Goal: Use online tool/utility: Utilize a website feature to perform a specific function

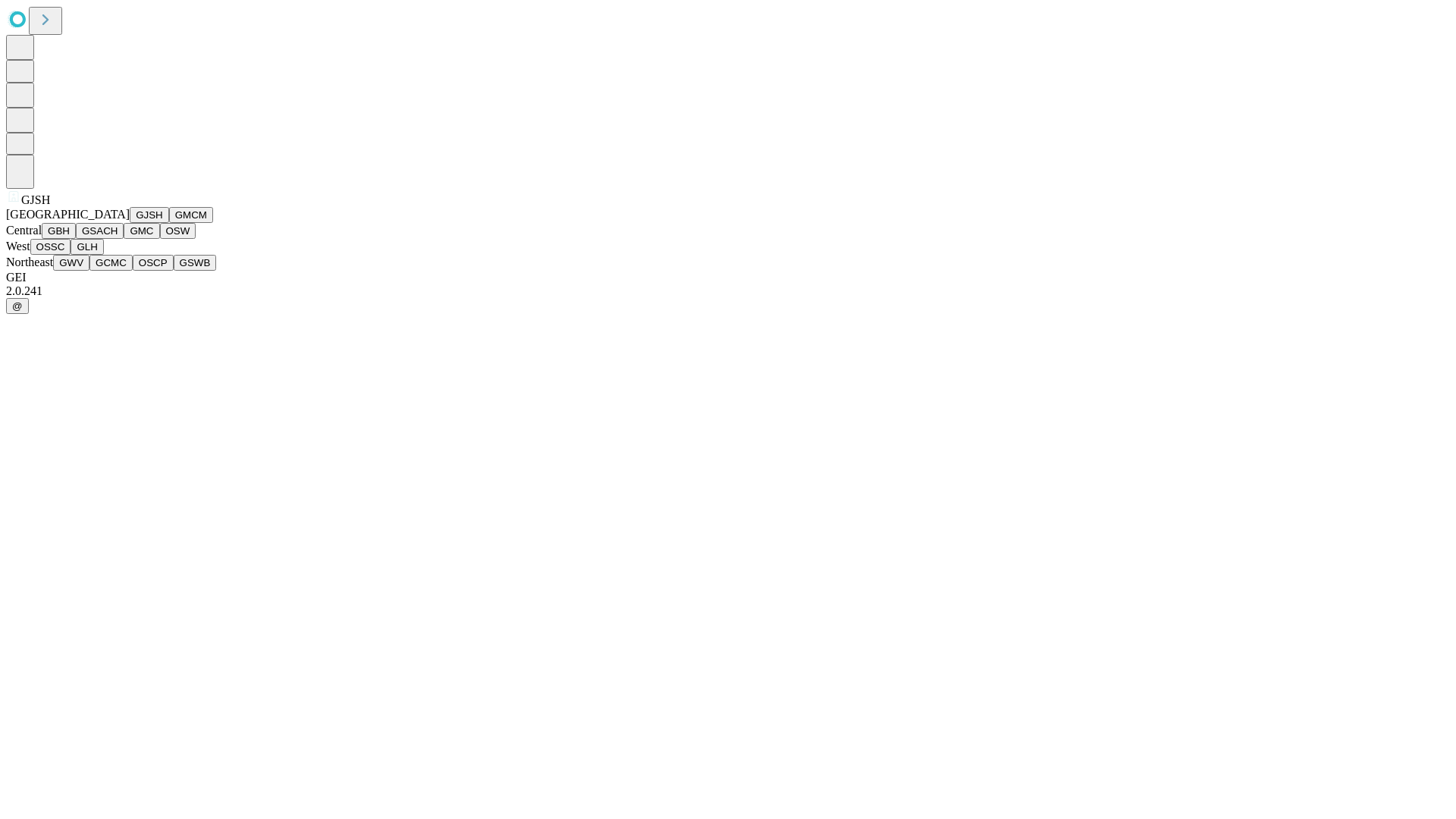
click at [130, 223] on button "GJSH" at bounding box center [150, 215] width 40 height 16
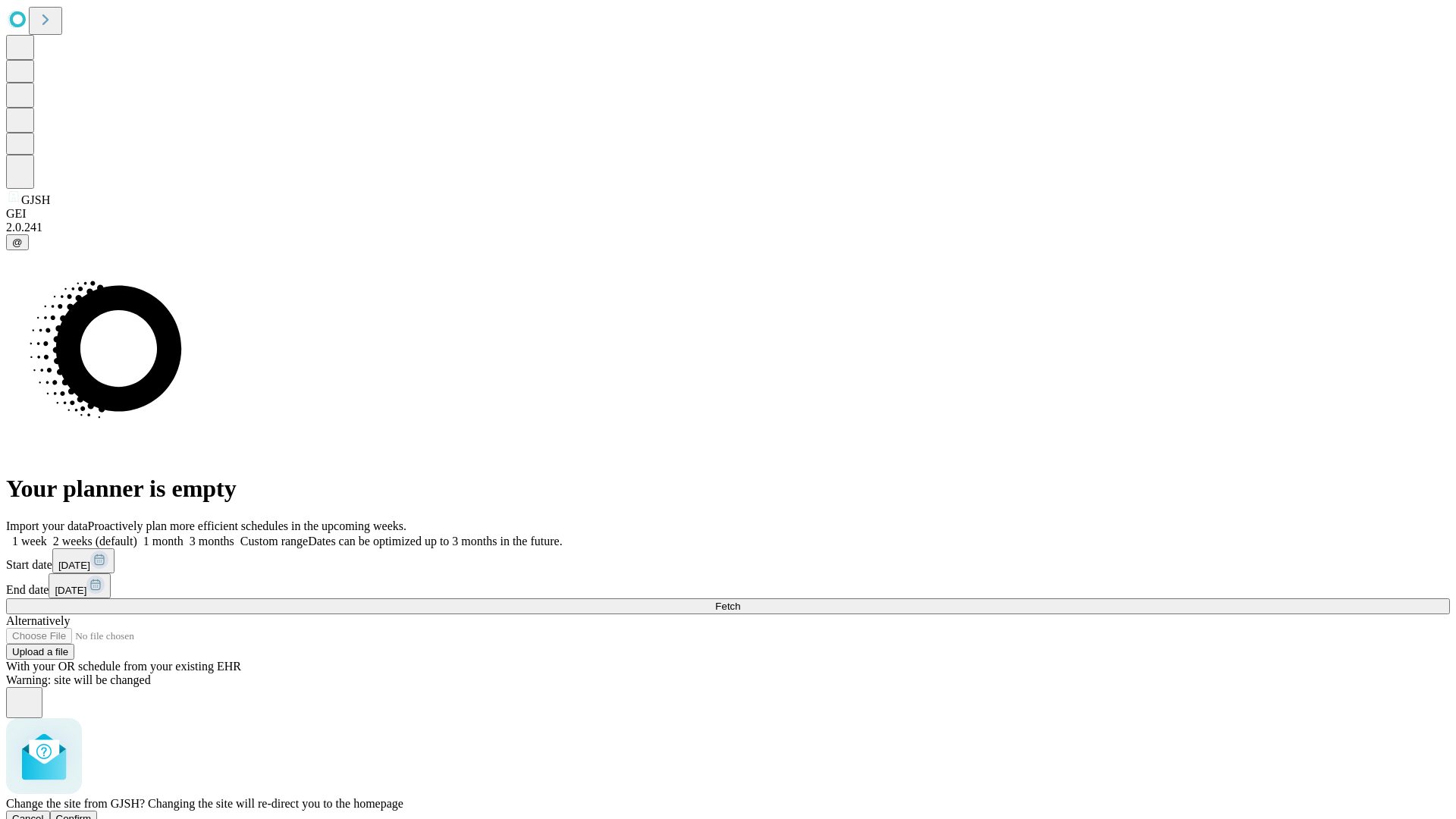
click at [92, 812] on span "Confirm" at bounding box center [74, 818] width 36 height 11
click at [137, 535] on label "2 weeks (default)" at bounding box center [92, 541] width 90 height 13
click at [740, 600] on span "Fetch" at bounding box center [727, 606] width 25 height 11
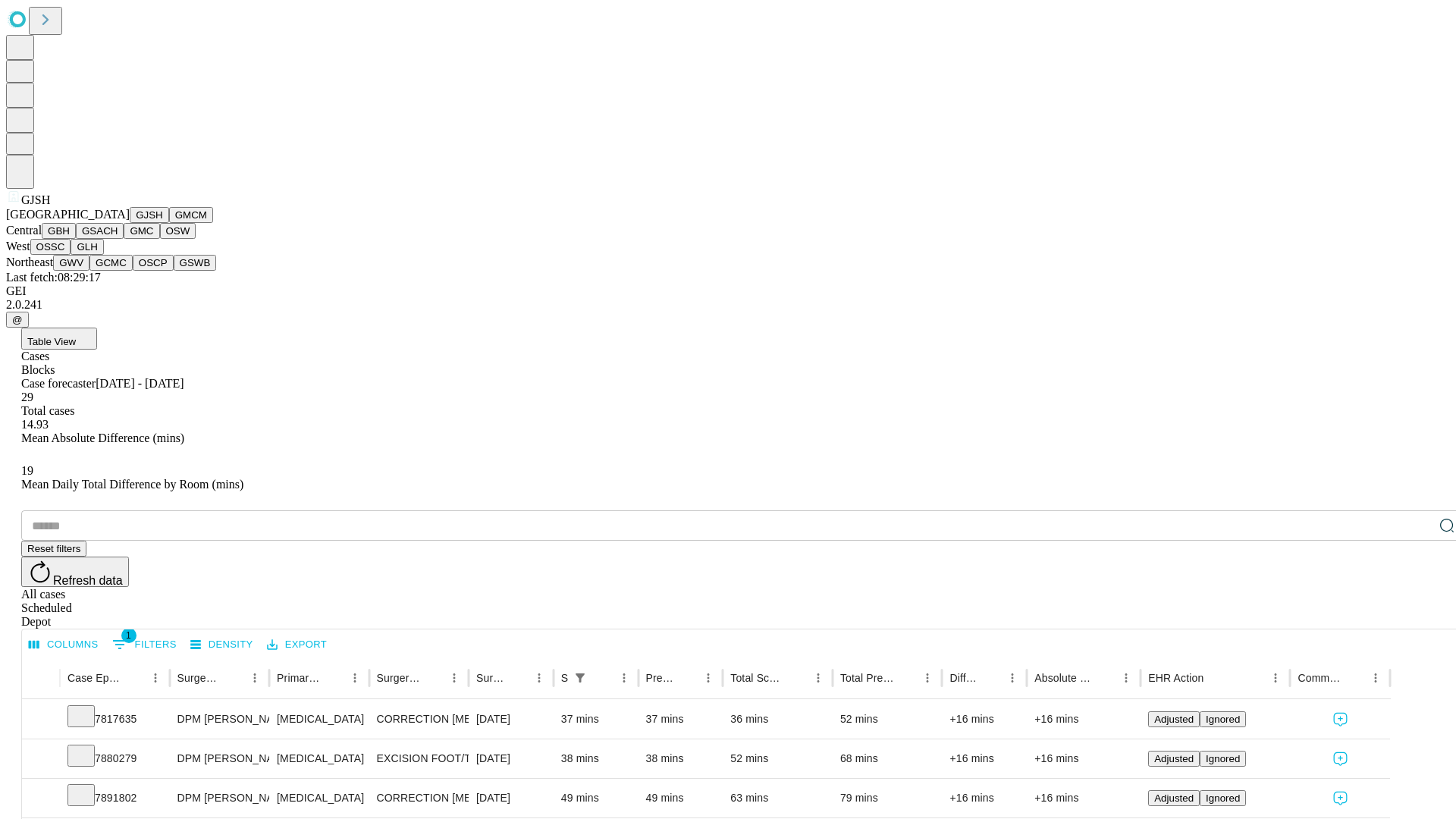
click at [169, 223] on button "GMCM" at bounding box center [191, 215] width 44 height 16
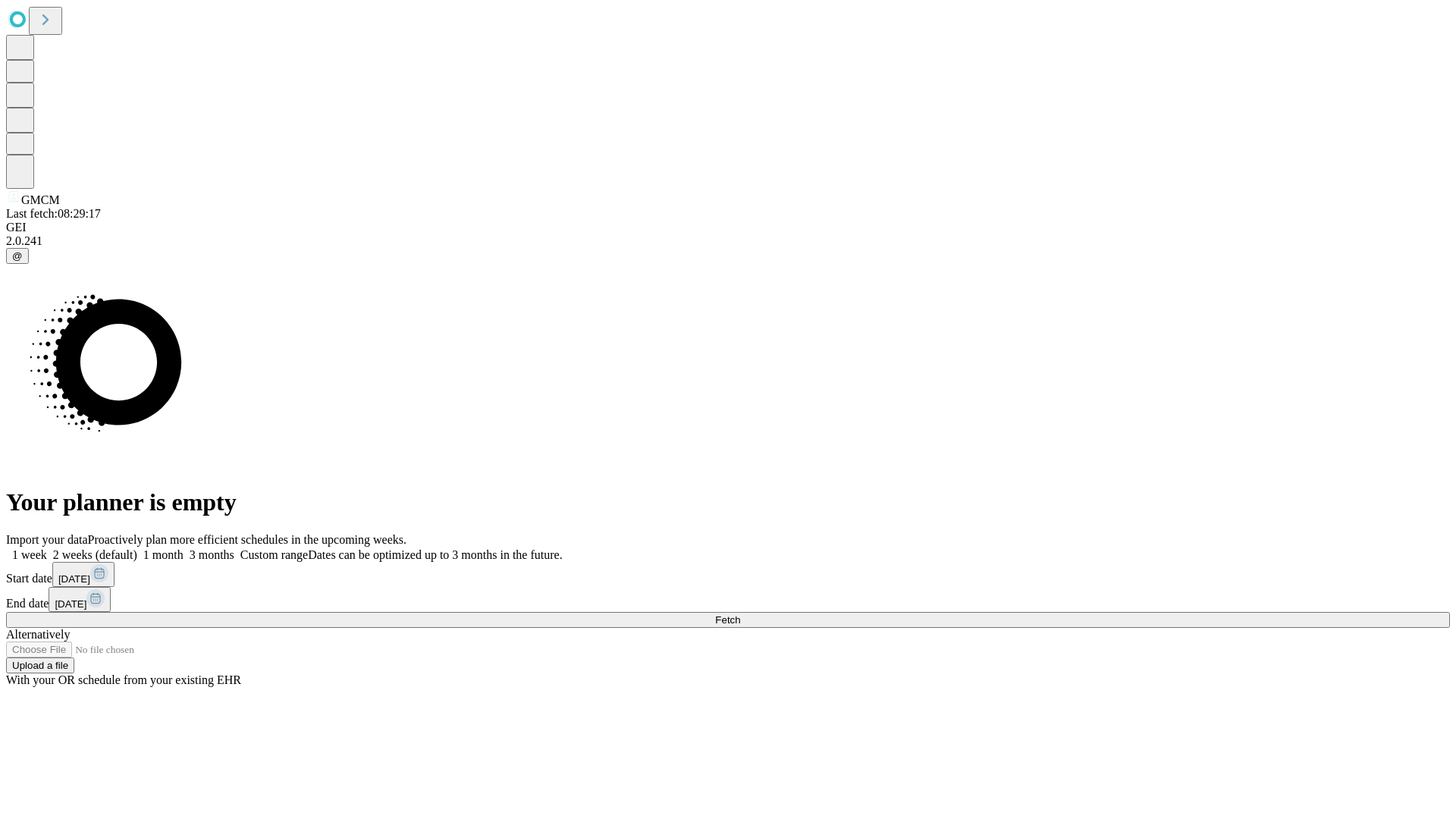
click at [137, 548] on label "2 weeks (default)" at bounding box center [92, 555] width 90 height 13
click at [740, 614] on span "Fetch" at bounding box center [727, 620] width 25 height 11
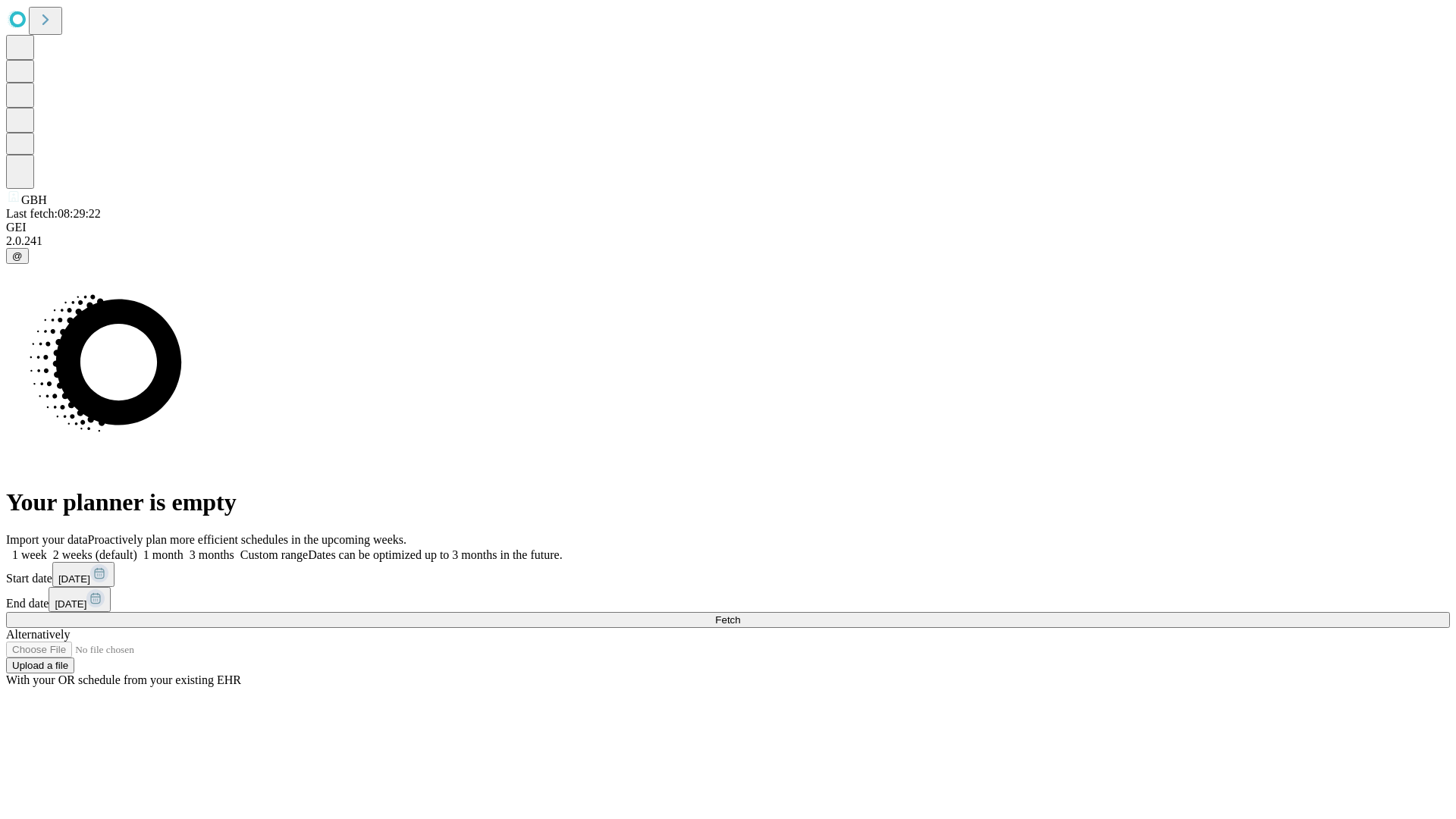
click at [137, 548] on label "2 weeks (default)" at bounding box center [92, 555] width 90 height 13
click at [740, 614] on span "Fetch" at bounding box center [727, 620] width 25 height 11
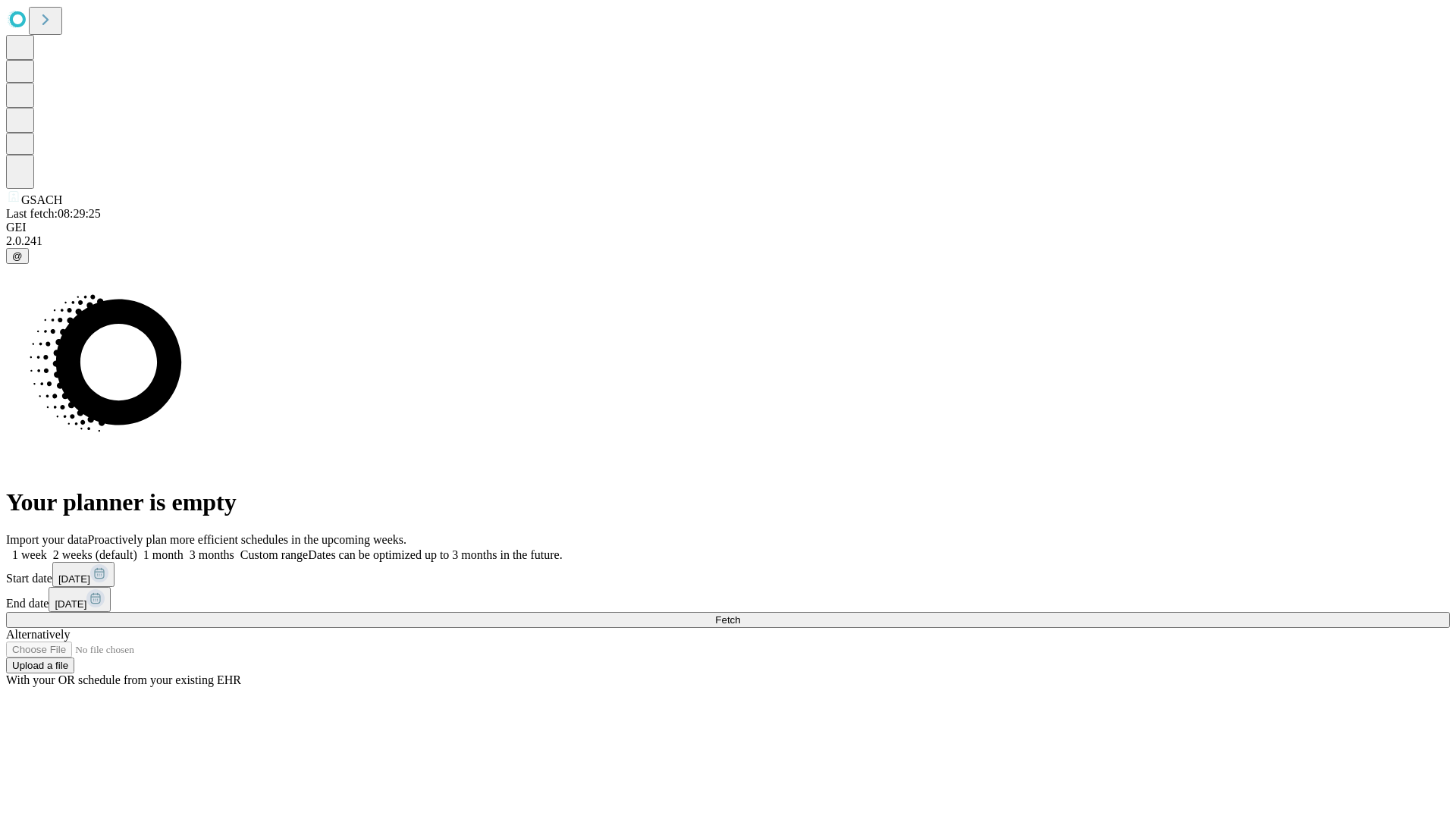
click at [740, 614] on span "Fetch" at bounding box center [727, 620] width 25 height 11
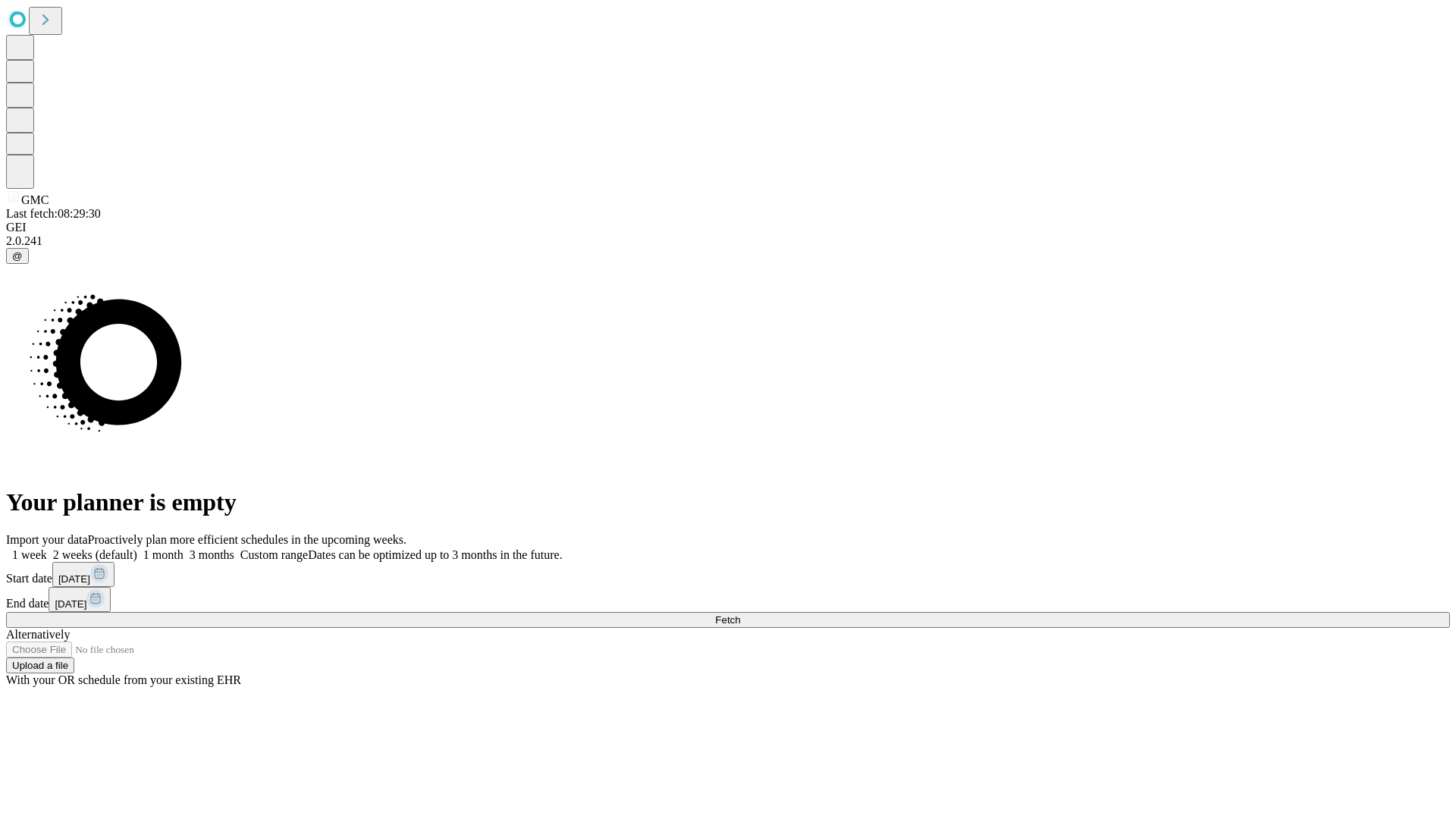
click at [137, 548] on label "2 weeks (default)" at bounding box center [92, 555] width 90 height 13
click at [740, 614] on span "Fetch" at bounding box center [727, 620] width 25 height 11
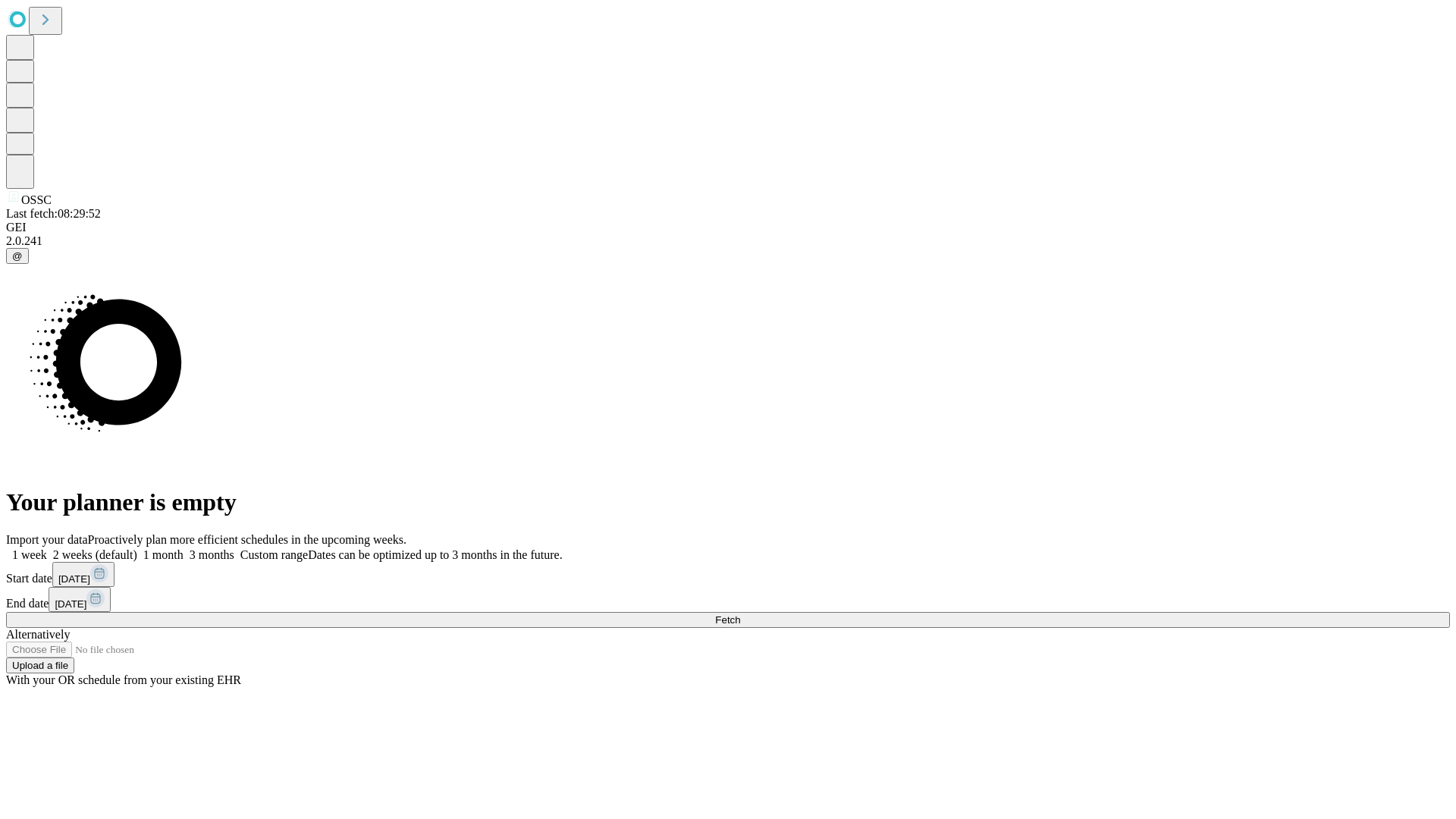
click at [740, 614] on span "Fetch" at bounding box center [727, 620] width 25 height 11
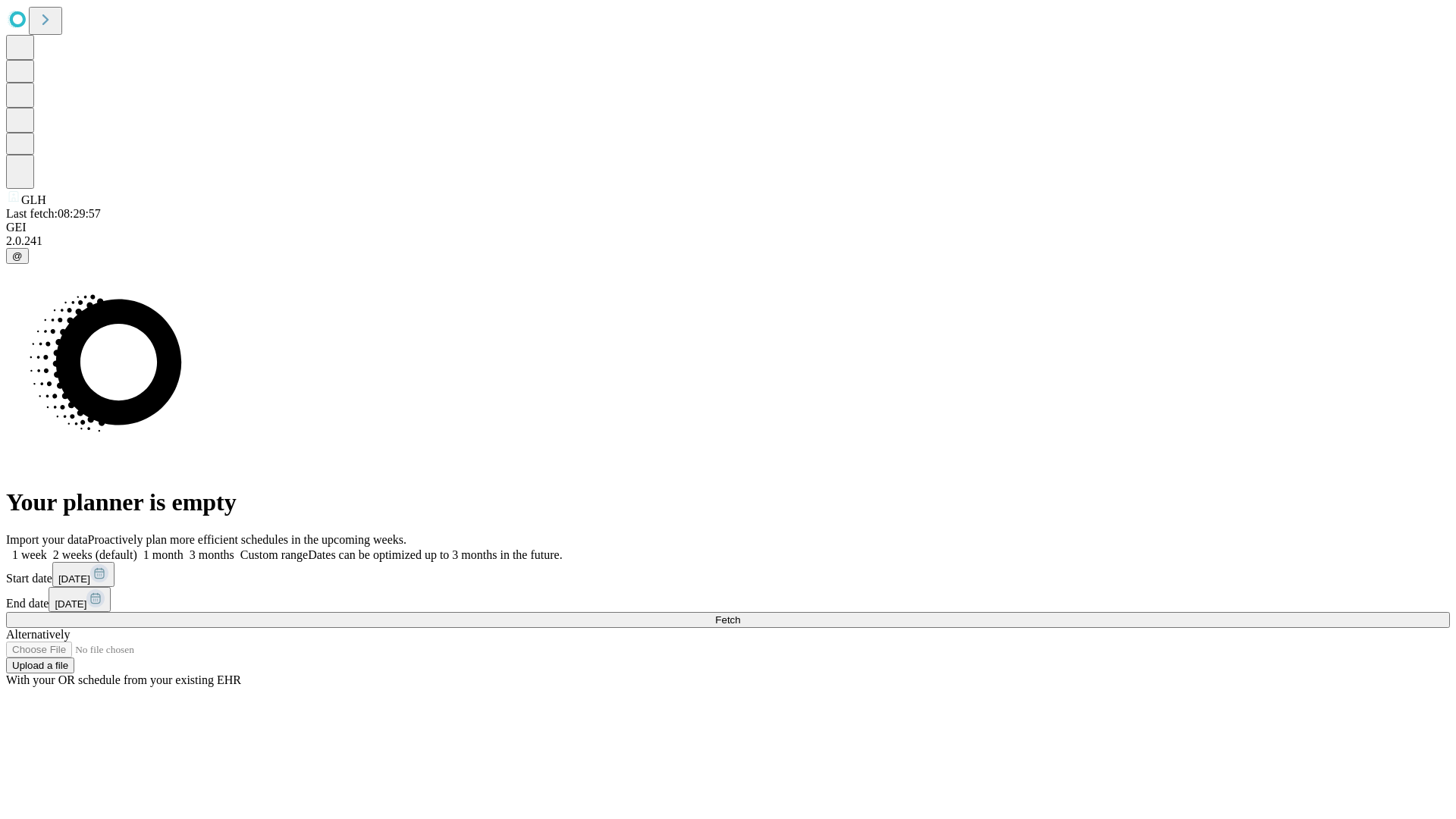
click at [137, 548] on label "2 weeks (default)" at bounding box center [92, 555] width 90 height 13
click at [740, 614] on span "Fetch" at bounding box center [727, 620] width 25 height 11
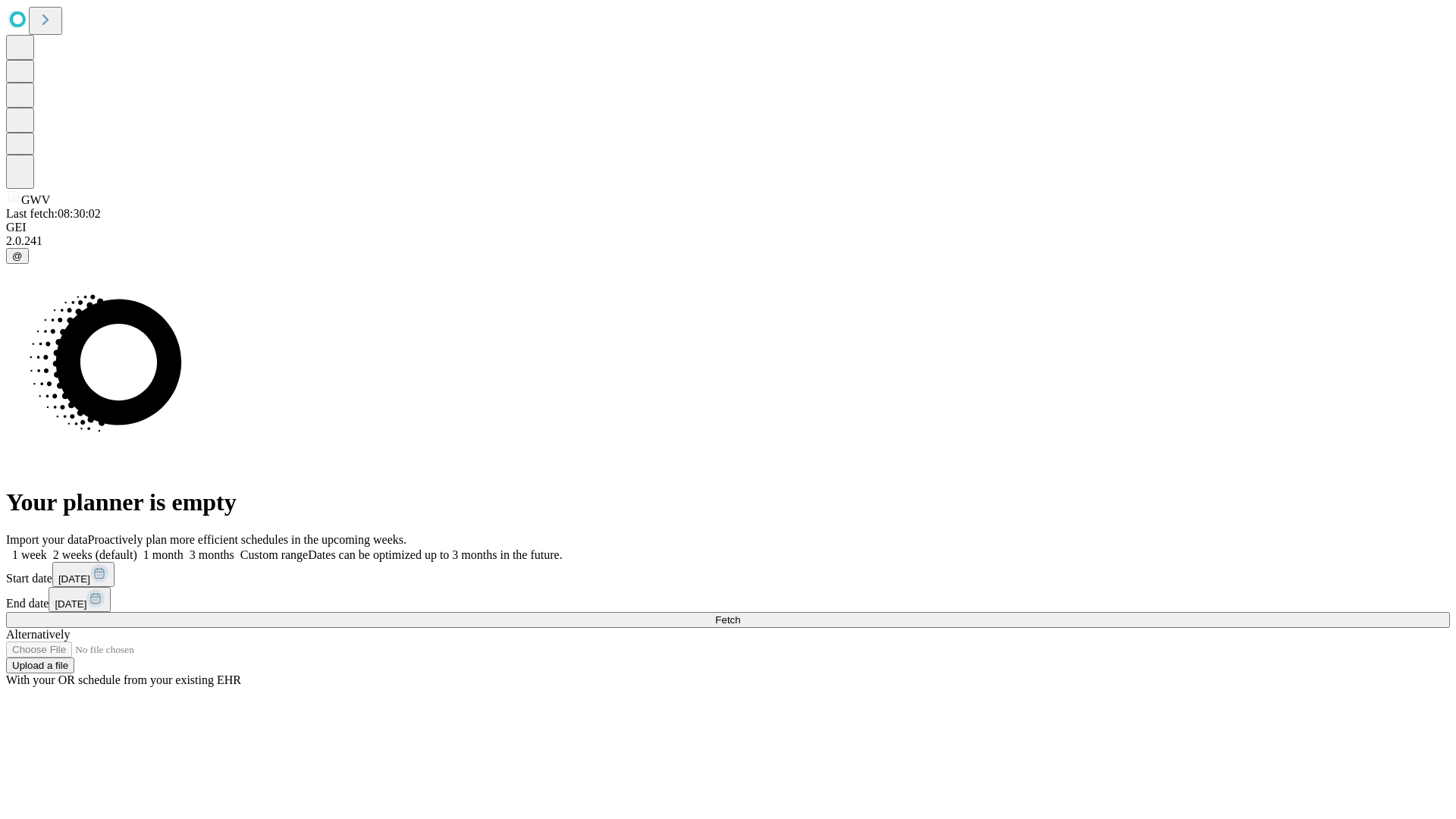
click at [137, 548] on label "2 weeks (default)" at bounding box center [92, 555] width 90 height 13
click at [740, 614] on span "Fetch" at bounding box center [727, 620] width 25 height 11
click at [137, 548] on label "2 weeks (default)" at bounding box center [92, 555] width 90 height 13
click at [740, 614] on span "Fetch" at bounding box center [727, 620] width 25 height 11
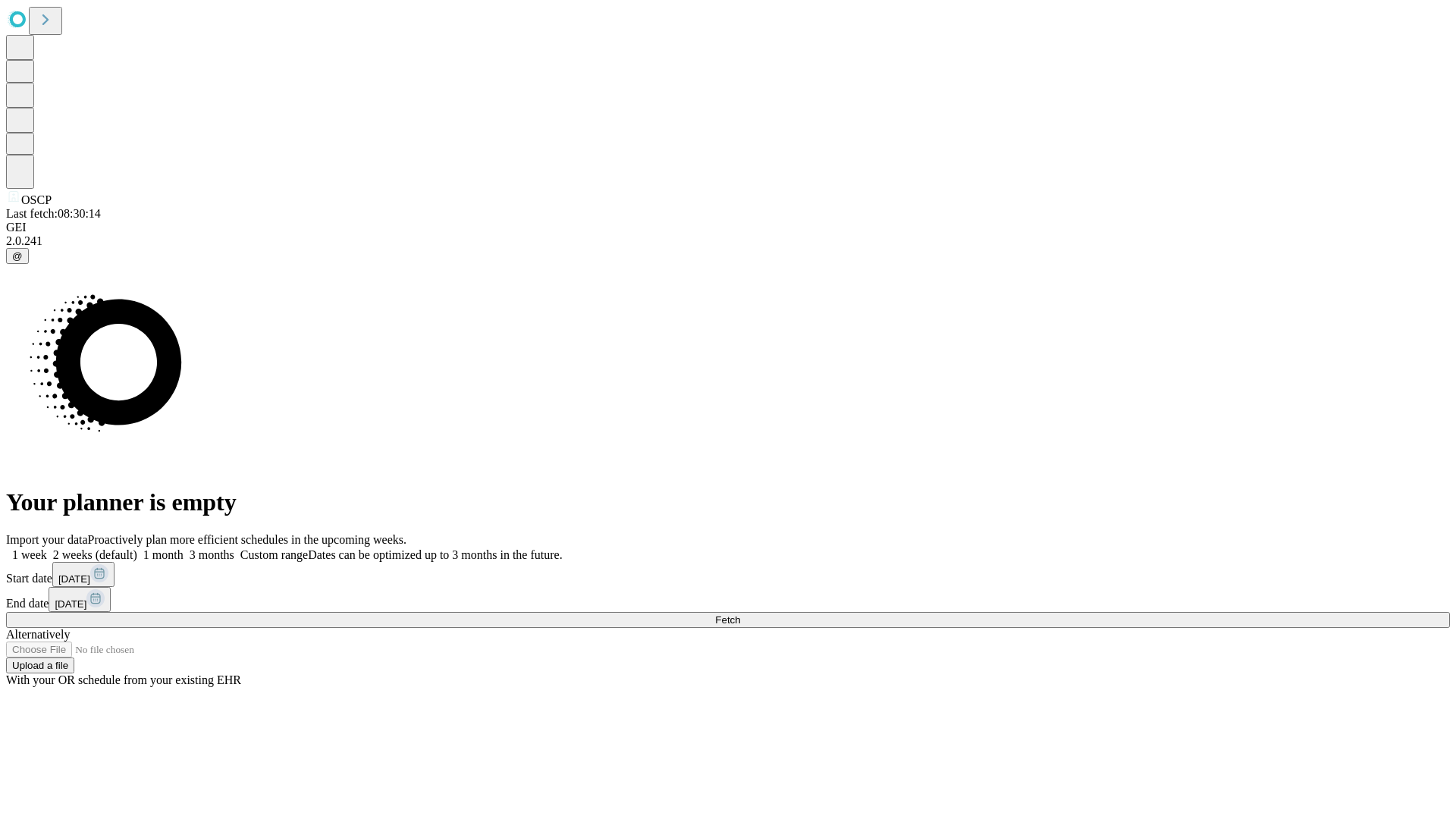
click at [740, 614] on span "Fetch" at bounding box center [727, 620] width 25 height 11
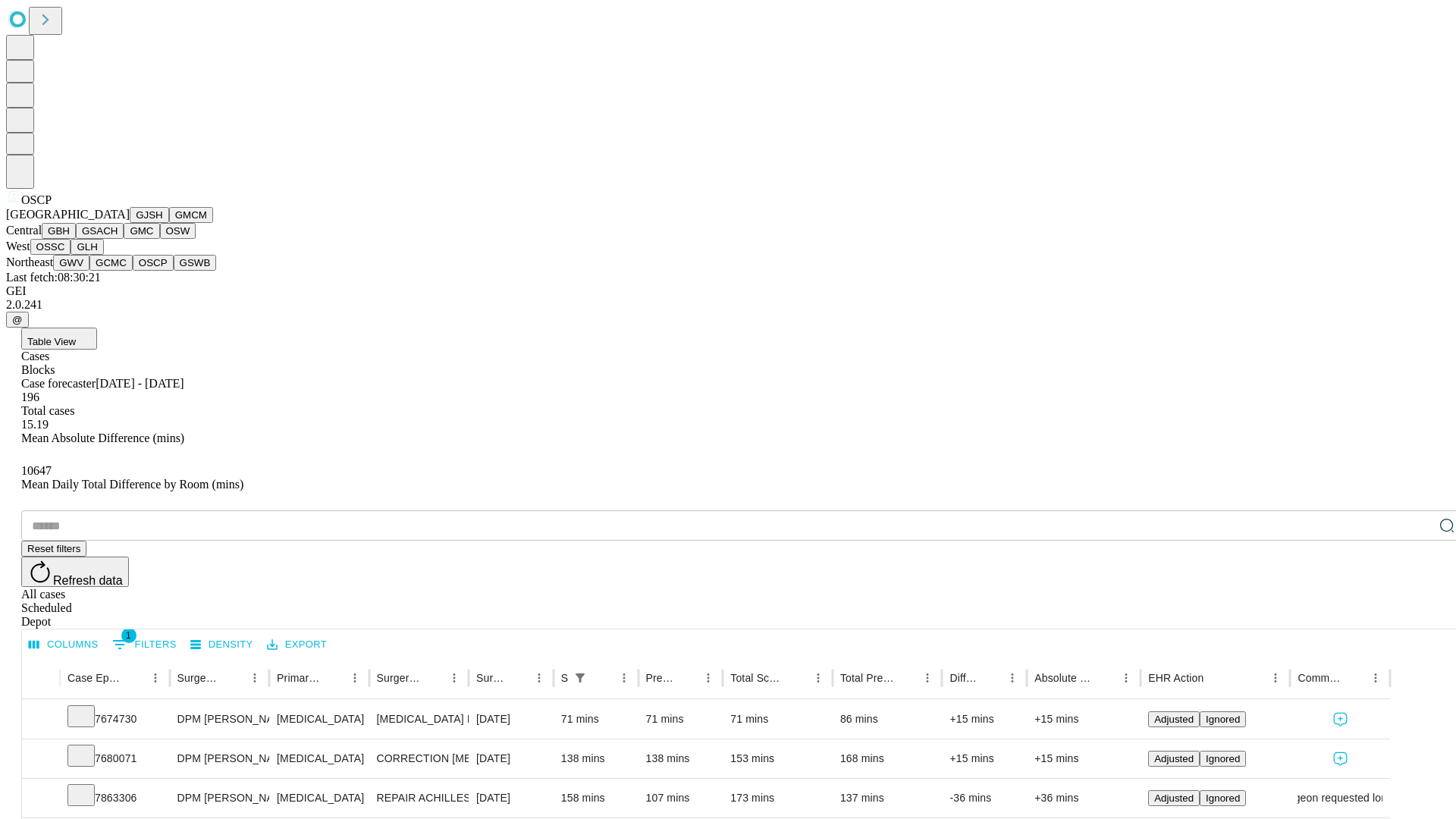
click at [174, 271] on button "GSWB" at bounding box center [195, 263] width 43 height 16
